Goal: Check status: Check status

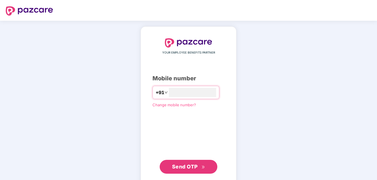
type input "**********"
click at [188, 166] on span "Send OTP" at bounding box center [185, 166] width 26 height 6
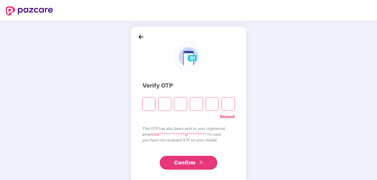
type input "*"
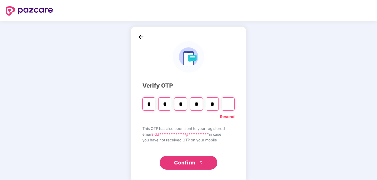
type input "*"
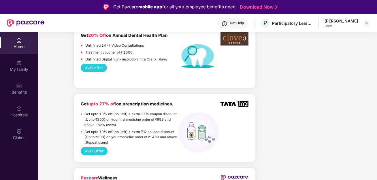
scroll to position [435, 0]
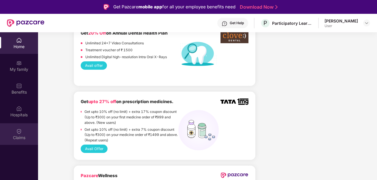
click at [20, 130] on img at bounding box center [19, 132] width 6 height 6
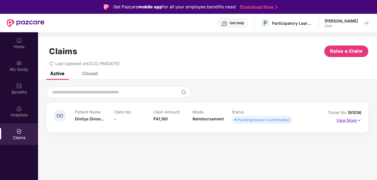
click at [358, 119] on img at bounding box center [359, 120] width 5 height 6
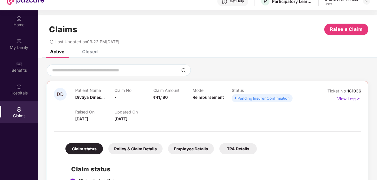
scroll to position [32, 0]
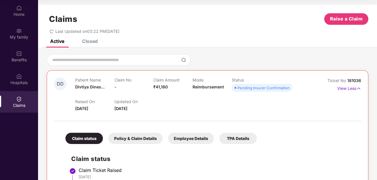
click at [222, 162] on h2 "Claim status" at bounding box center [213, 159] width 284 height 10
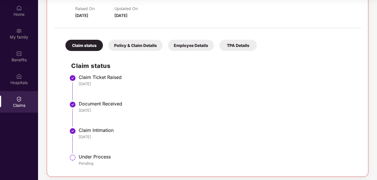
scroll to position [96, 0]
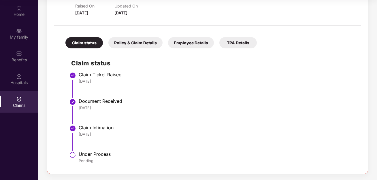
click at [222, 162] on div "Pending" at bounding box center [217, 160] width 277 height 5
